Goal: Task Accomplishment & Management: Use online tool/utility

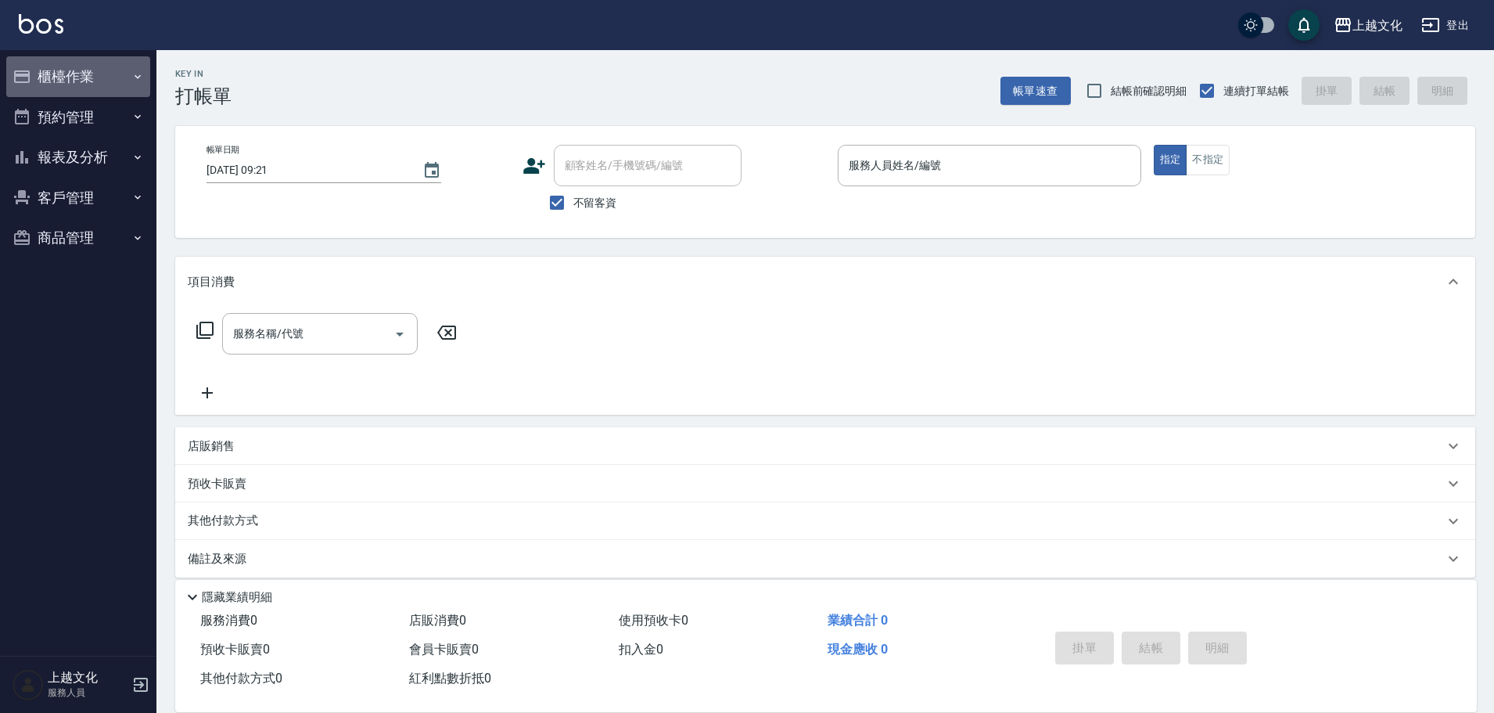
click at [101, 65] on button "櫃檯作業" at bounding box center [78, 76] width 144 height 41
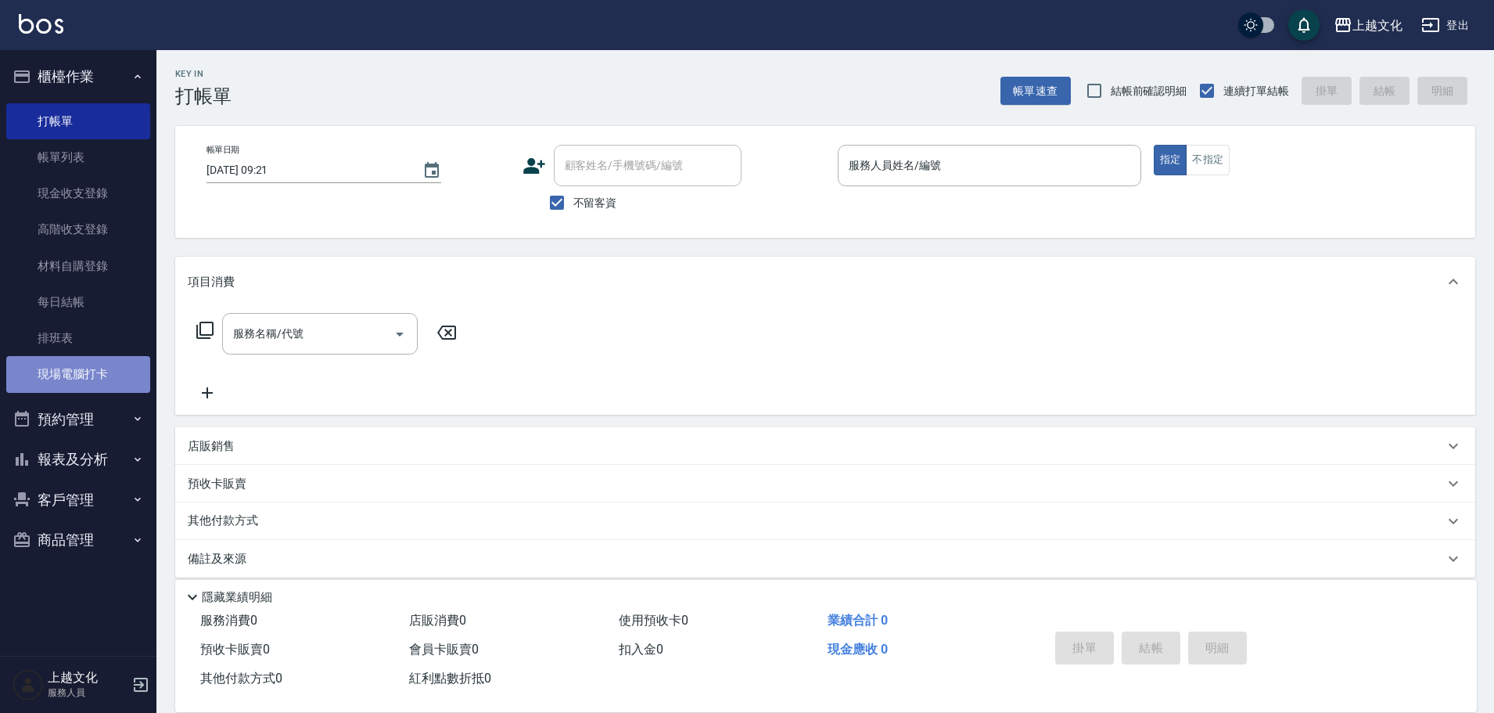
click at [114, 369] on link "現場電腦打卡" at bounding box center [78, 374] width 144 height 36
click at [114, 368] on link "現場電腦打卡" at bounding box center [78, 374] width 144 height 36
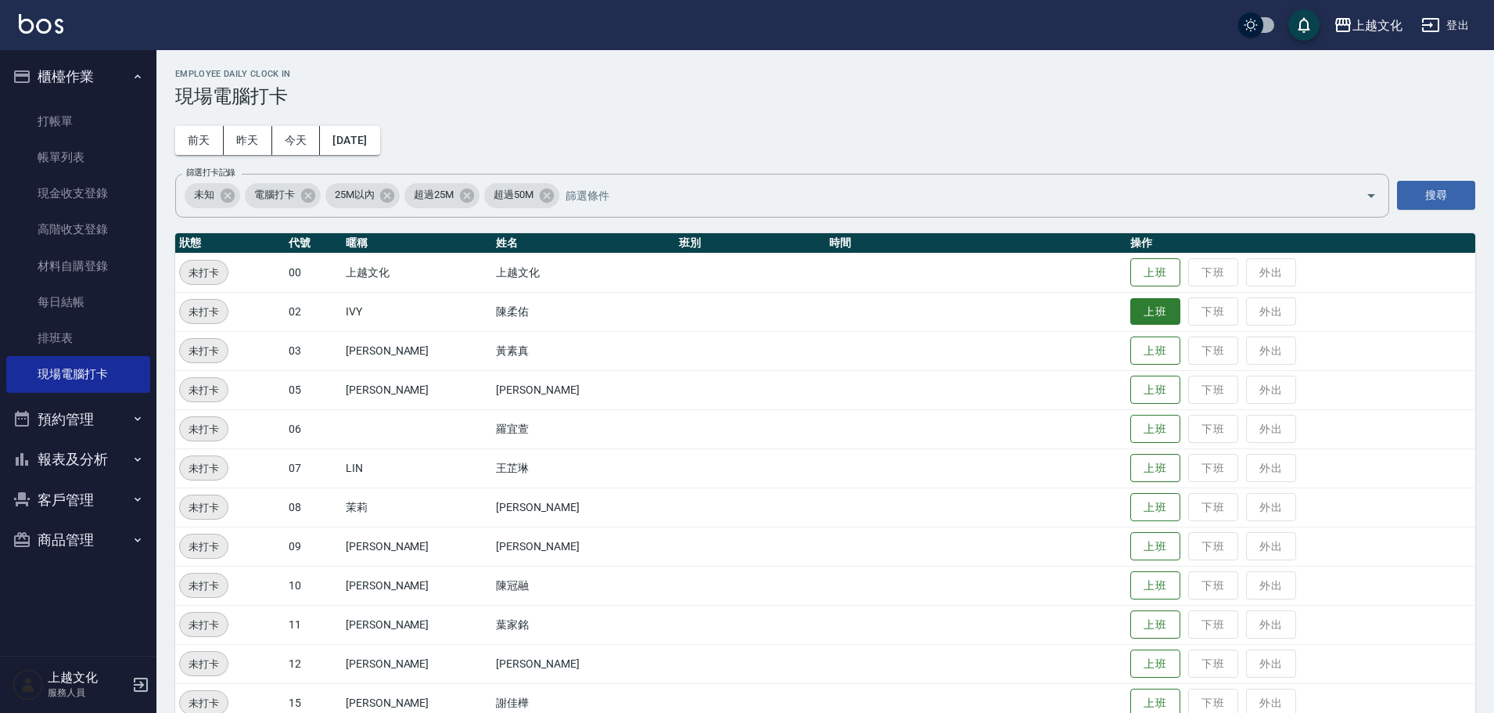
click at [1163, 315] on button "上班" at bounding box center [1155, 311] width 50 height 27
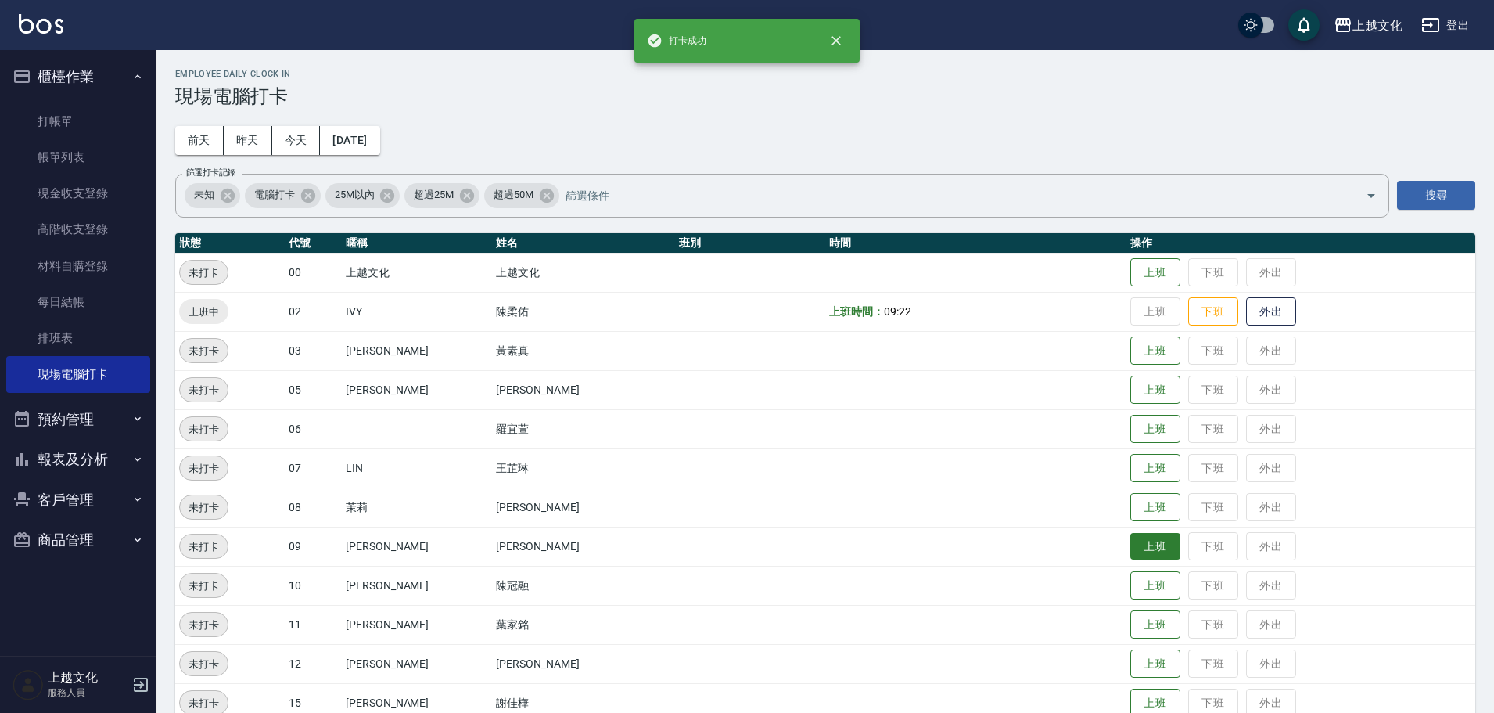
click at [1139, 541] on button "上班" at bounding box center [1155, 546] width 50 height 27
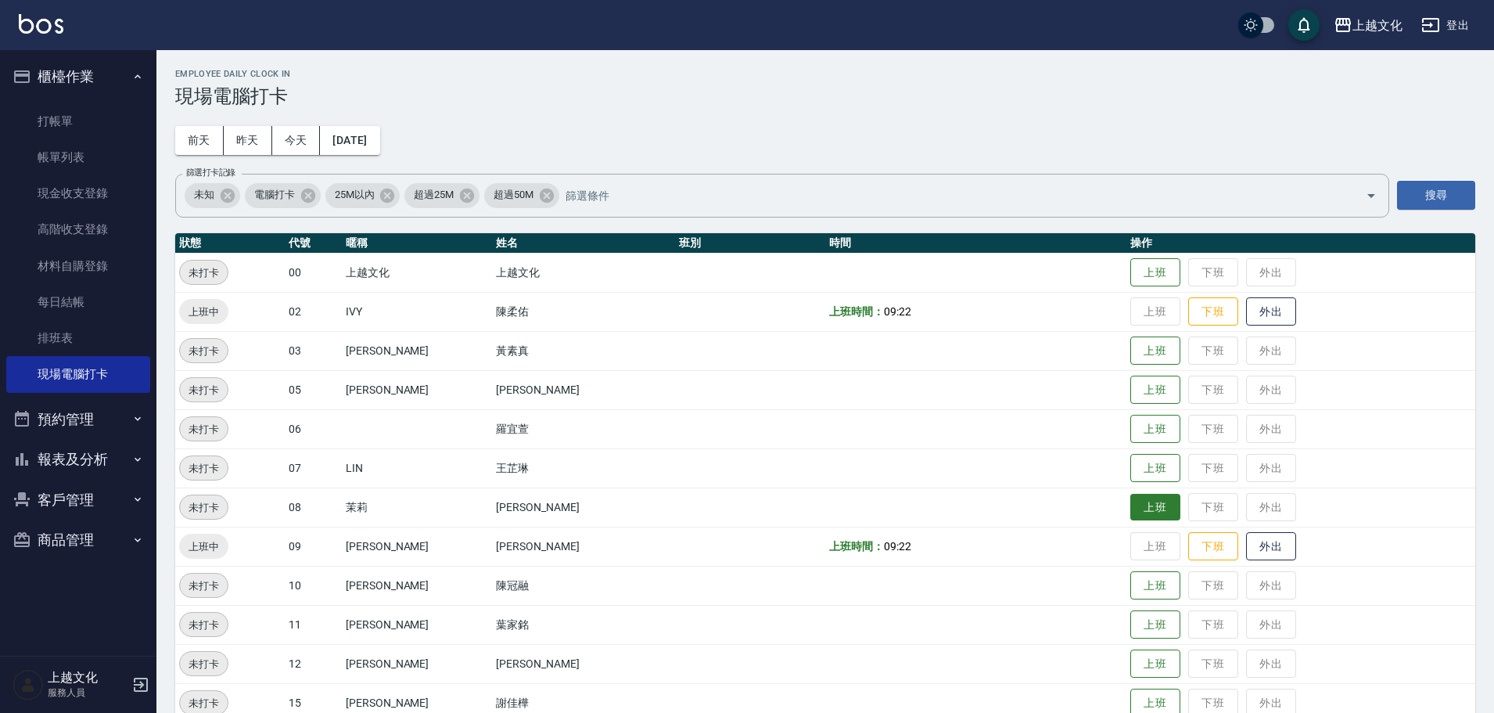
click at [1137, 495] on button "上班" at bounding box center [1155, 507] width 50 height 27
click at [1158, 354] on button "上班" at bounding box center [1155, 350] width 50 height 27
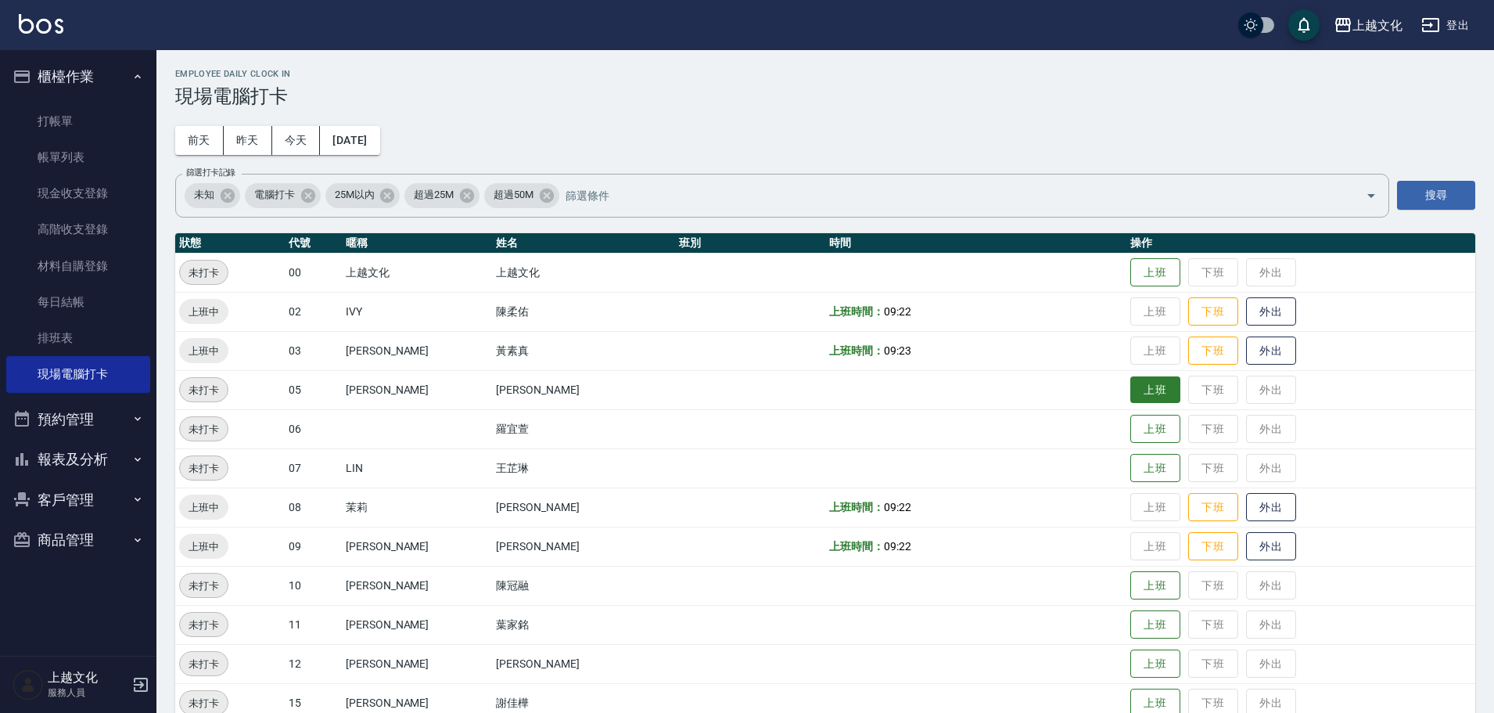
click at [1153, 386] on button "上班" at bounding box center [1155, 389] width 50 height 27
